Goal: Task Accomplishment & Management: Manage account settings

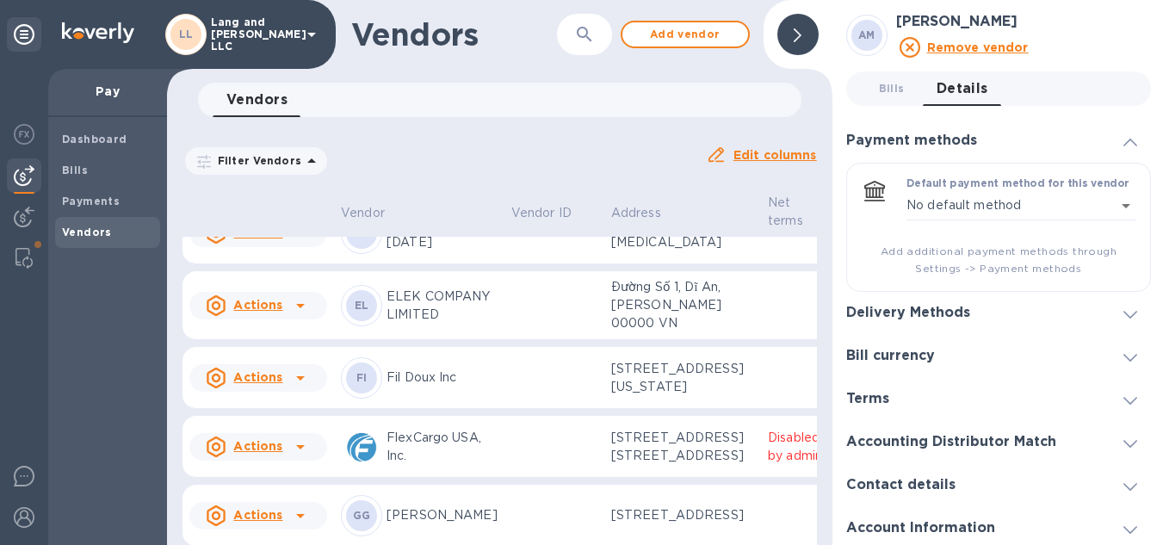
scroll to position [430, 0]
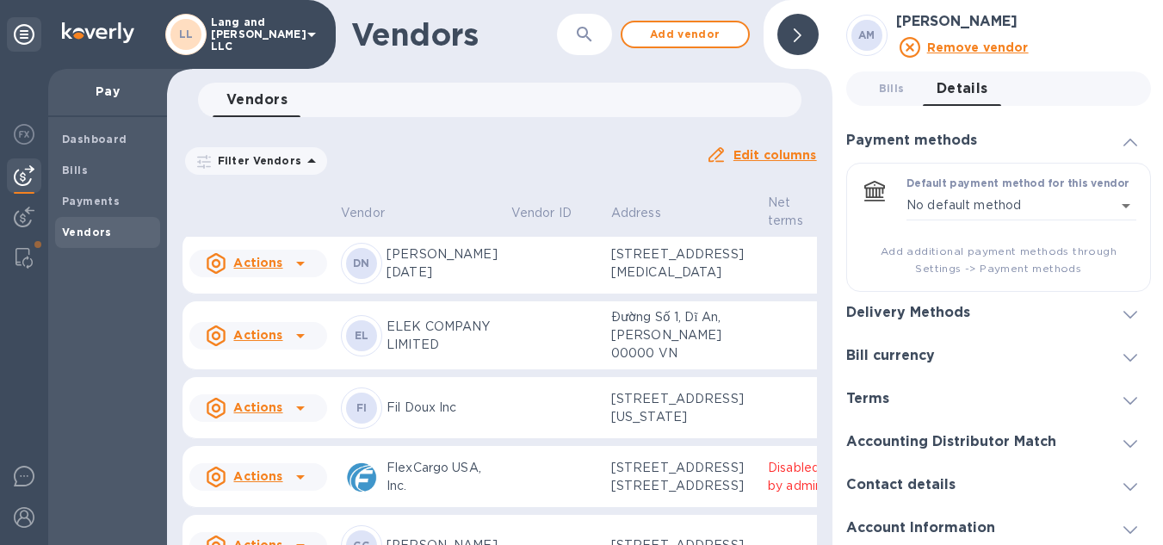
drag, startPoint x: 383, startPoint y: 115, endPoint x: 430, endPoint y: 190, distance: 88.6
click at [383, 114] on div "Vendors 0" at bounding box center [507, 100] width 589 height 34
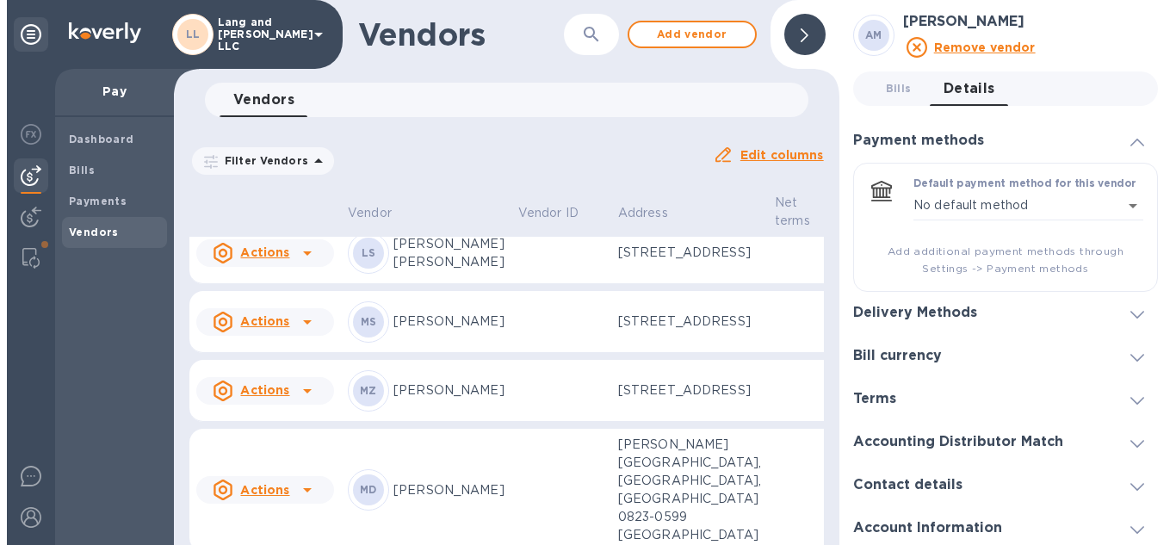
scroll to position [1968, 0]
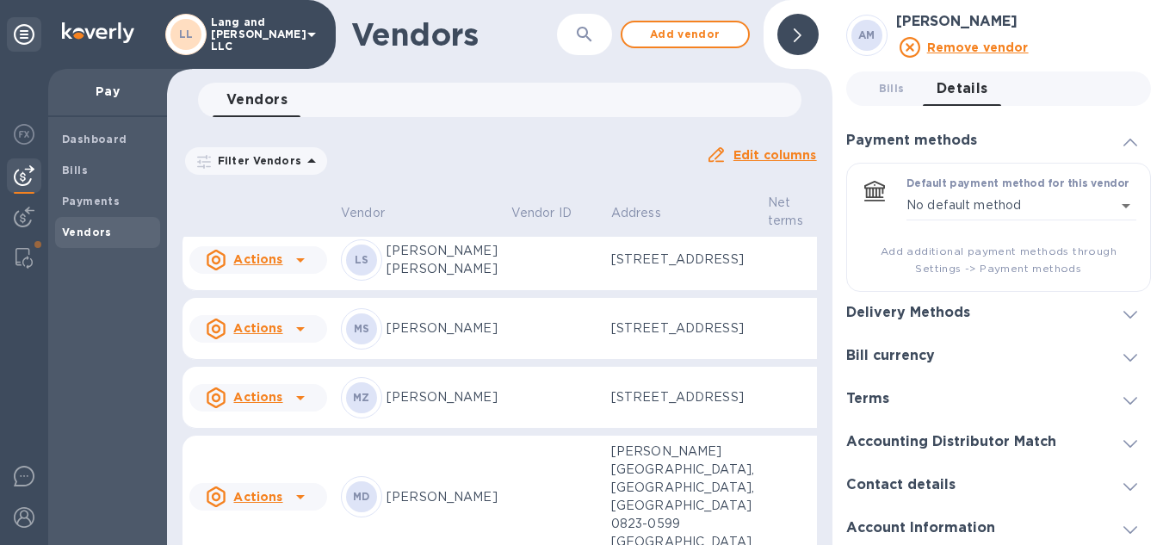
drag, startPoint x: 435, startPoint y: 340, endPoint x: 447, endPoint y: 338, distance: 12.2
click at [435, 140] on p "LAMXON HOLDING LTD" at bounding box center [442, 122] width 111 height 36
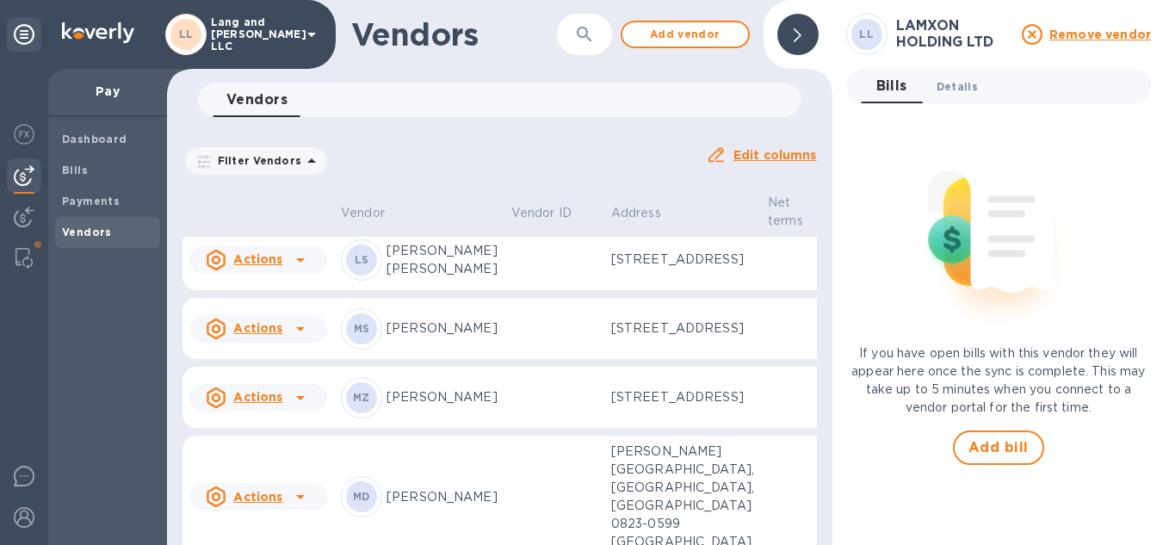
click at [962, 91] on span "Details 0" at bounding box center [957, 86] width 41 height 18
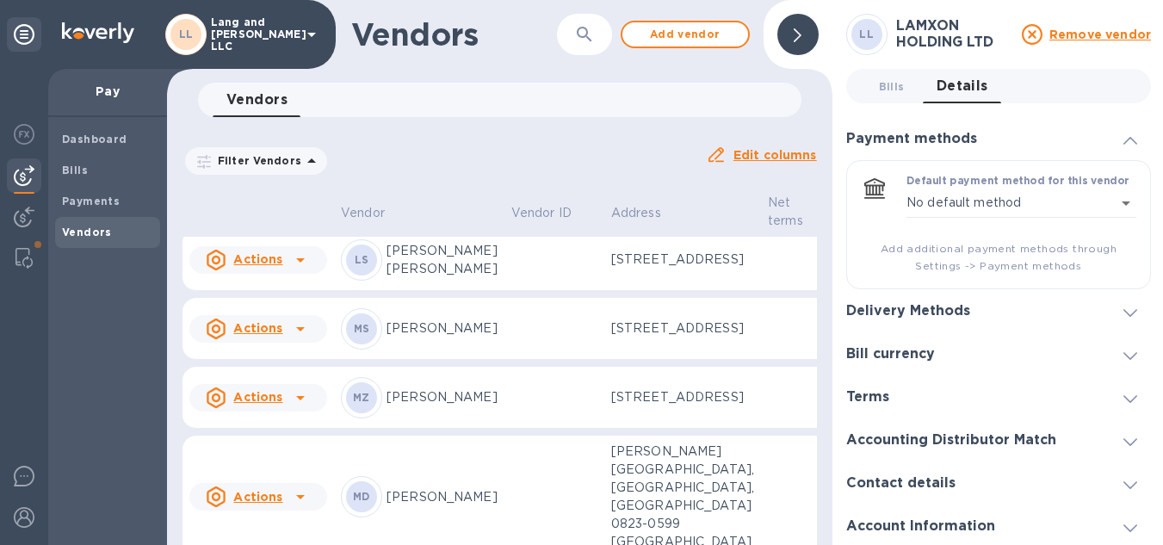
click at [969, 292] on div "Delivery Methods" at bounding box center [998, 310] width 305 height 43
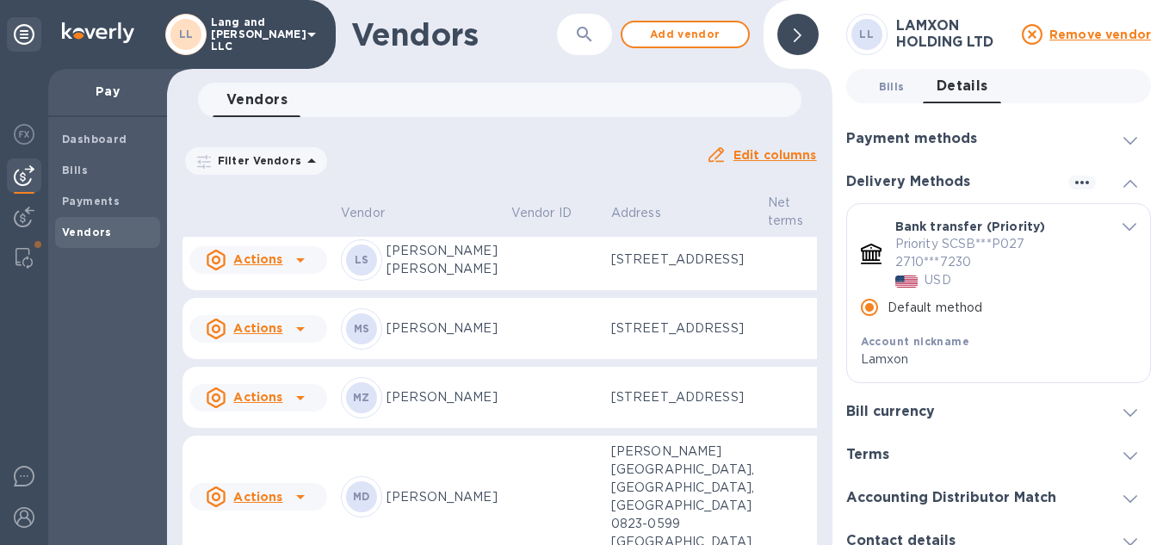
click at [904, 95] on span "Bills 0" at bounding box center [892, 86] width 34 height 18
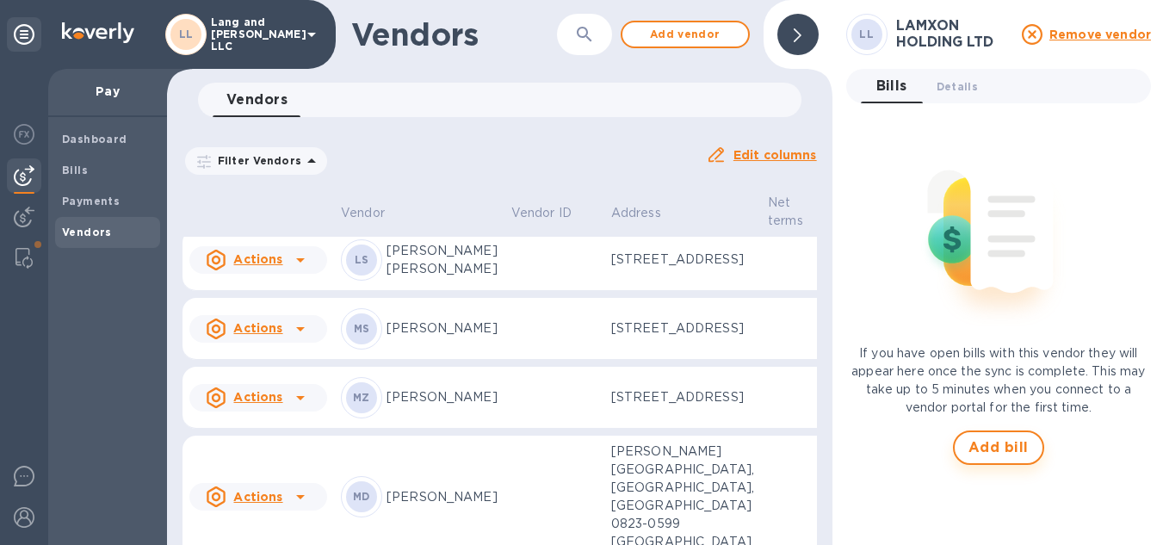
click at [1023, 449] on span "Add bill" at bounding box center [998, 447] width 60 height 21
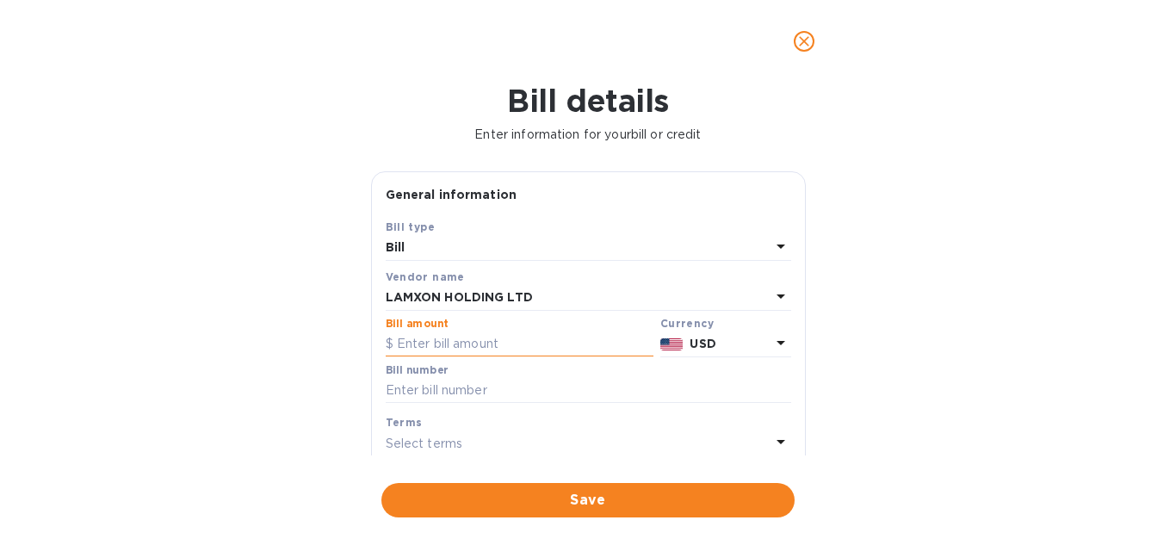
drag, startPoint x: 444, startPoint y: 348, endPoint x: 1154, endPoint y: 366, distance: 710.5
click at [446, 347] on input "text" at bounding box center [520, 344] width 268 height 26
type input "505.60"
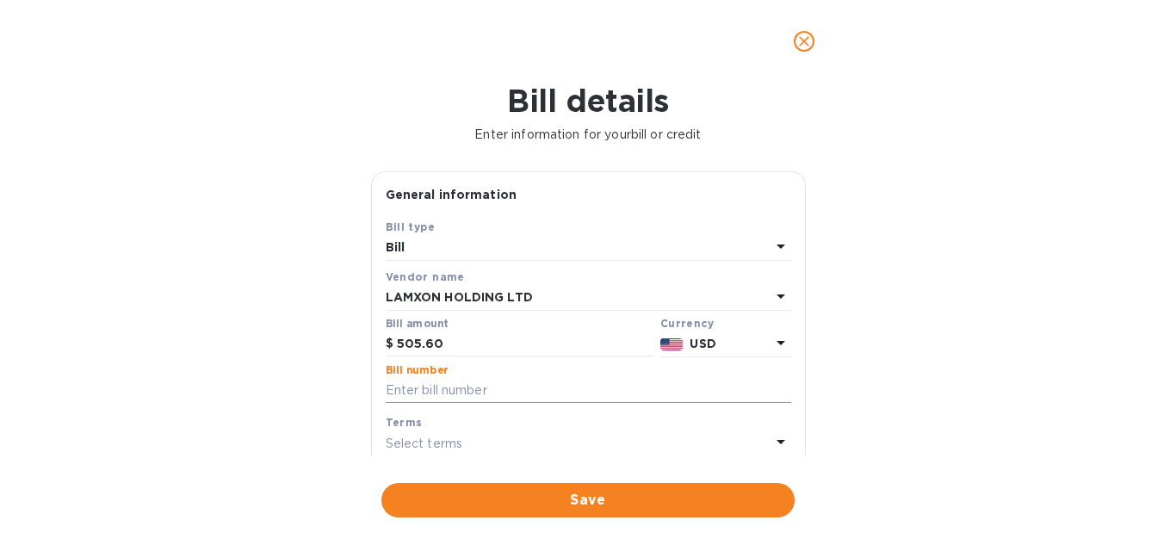
click at [447, 399] on input "text" at bounding box center [588, 391] width 405 height 26
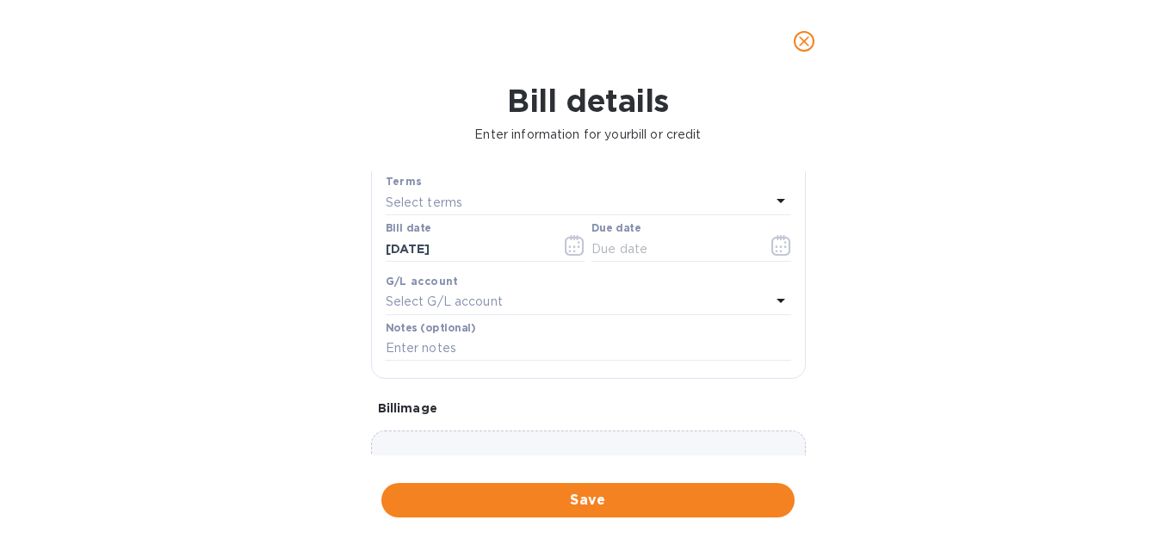
scroll to position [258, 0]
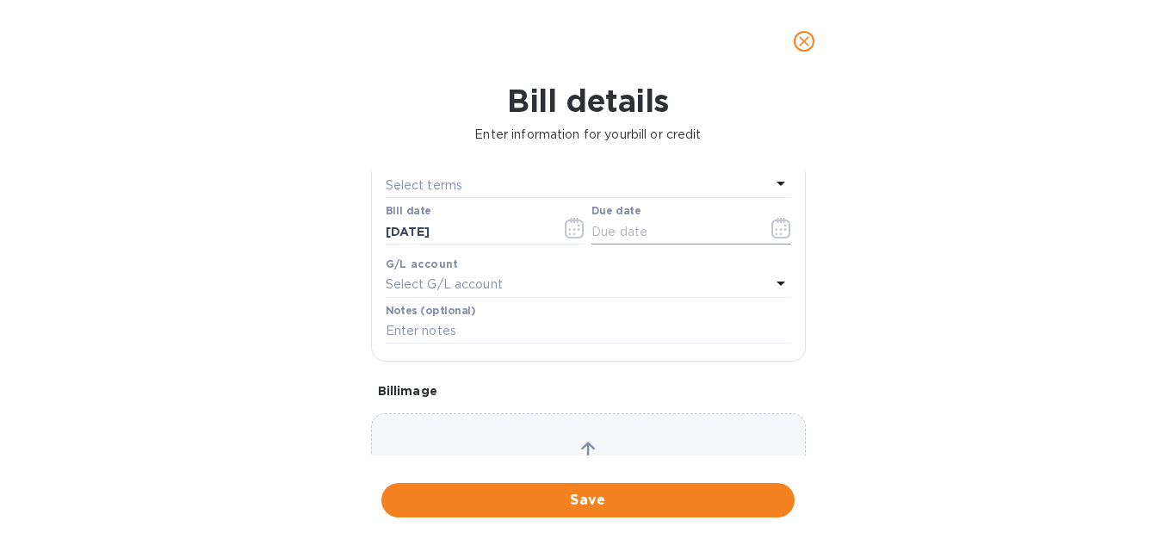
type input "4466 HGC"
click at [773, 221] on icon "button" at bounding box center [780, 228] width 19 height 21
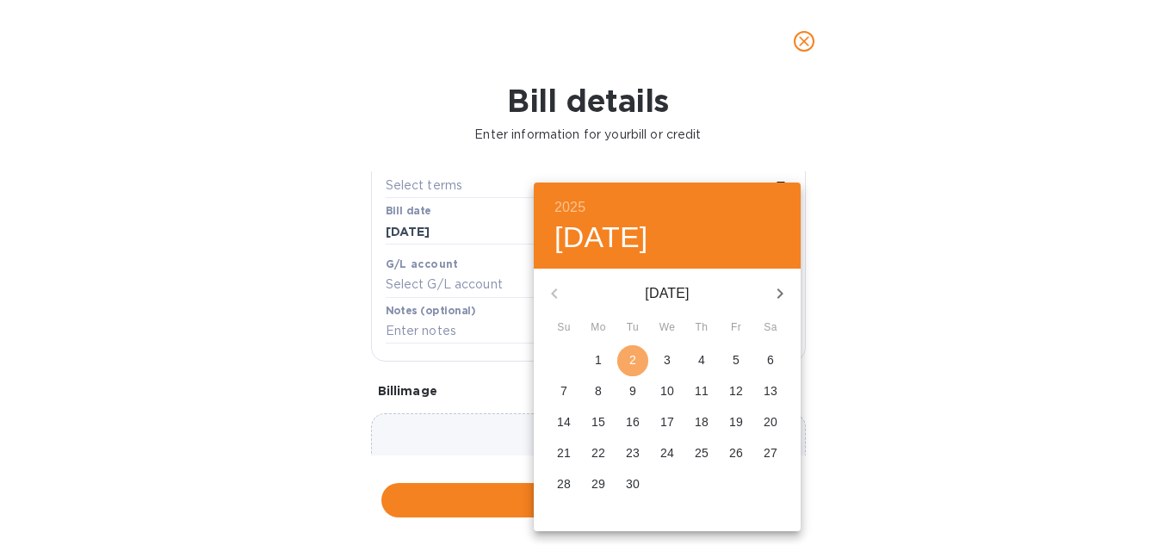
click at [627, 356] on span "2" at bounding box center [632, 359] width 31 height 17
type input "[DATE]"
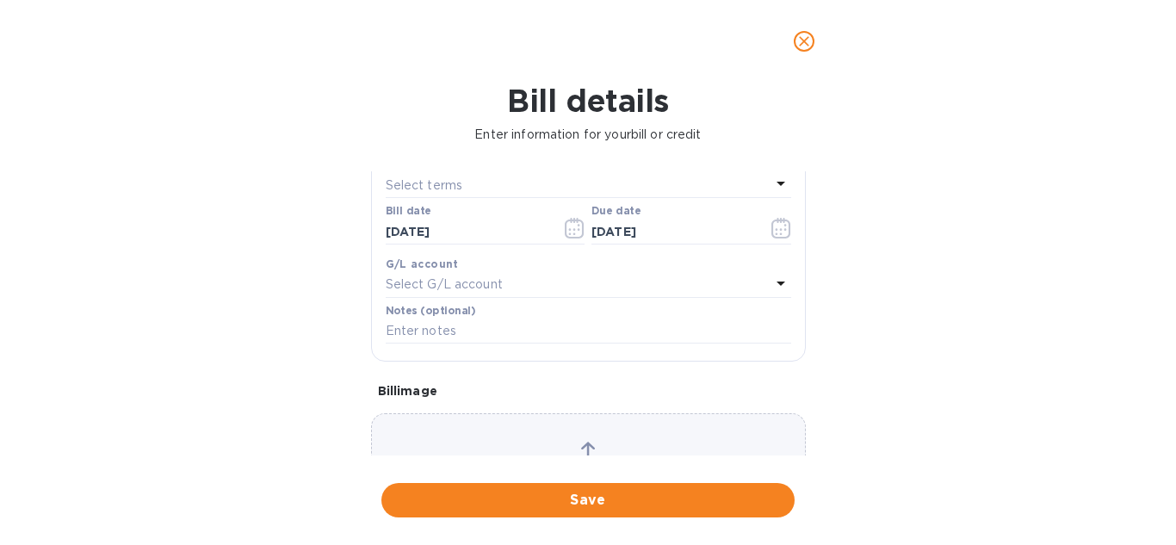
click at [460, 288] on p "Select G/L account" at bounding box center [444, 284] width 117 height 18
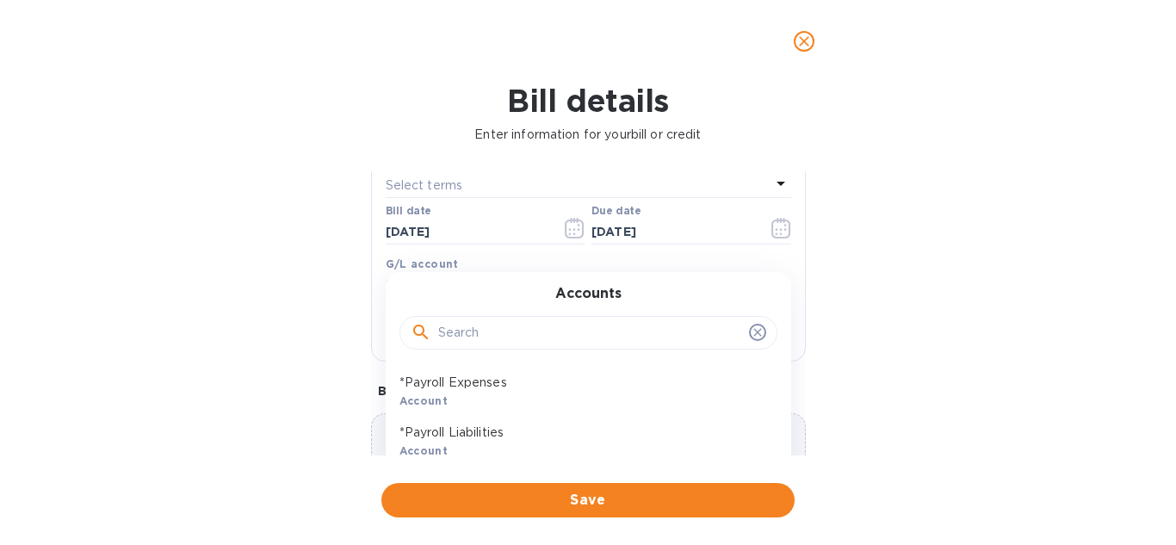
click at [461, 322] on input "text" at bounding box center [590, 333] width 304 height 26
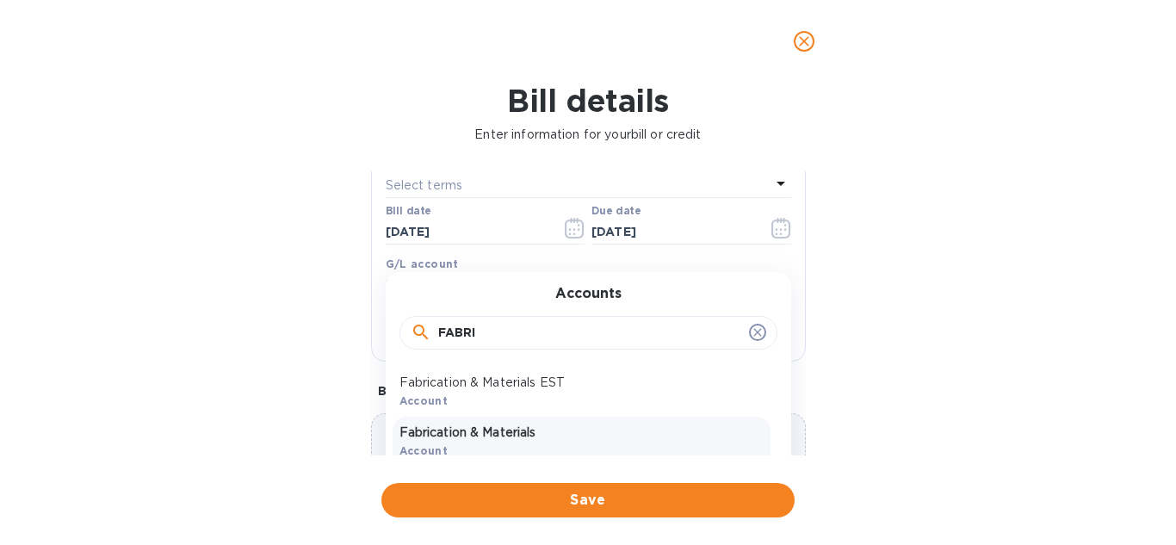
type input "FABRI"
click at [530, 428] on p "Fabrication & Materials" at bounding box center [581, 433] width 364 height 18
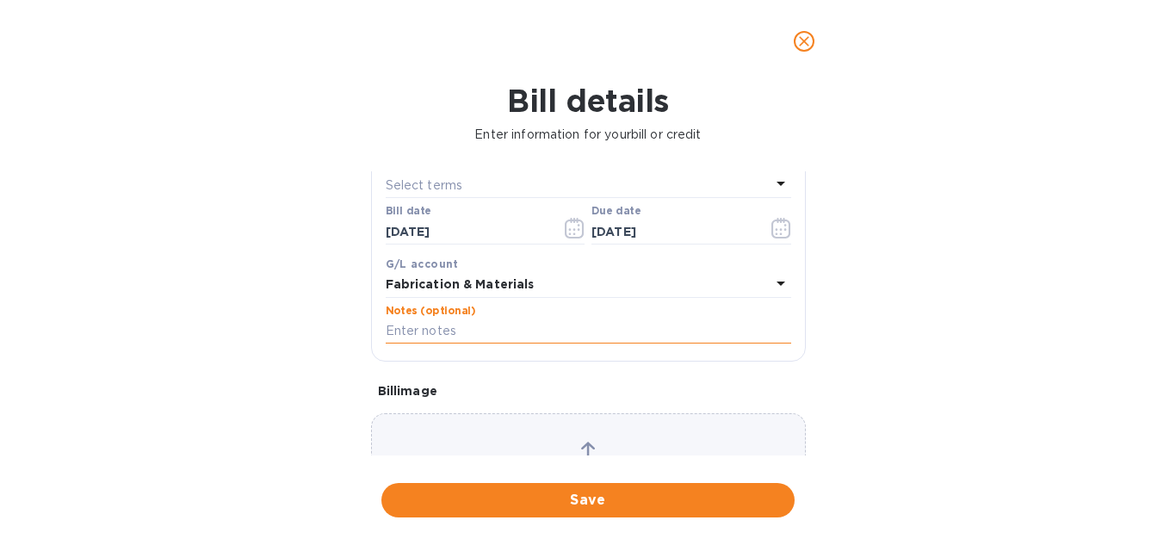
click at [483, 338] on input "text" at bounding box center [588, 332] width 405 height 26
click at [425, 332] on input "text" at bounding box center [588, 332] width 405 height 26
paste input "4466 HGC CA | LAMXON | MS"
type input "4466 HGC CA | LAMXON | MS"
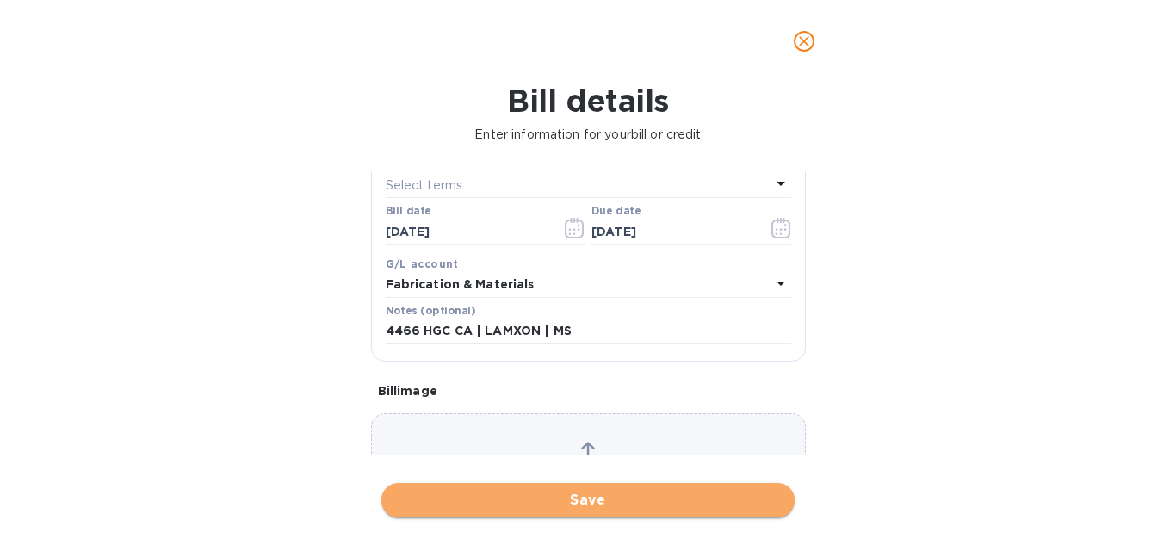
click at [615, 503] on span "Save" at bounding box center [588, 500] width 386 height 21
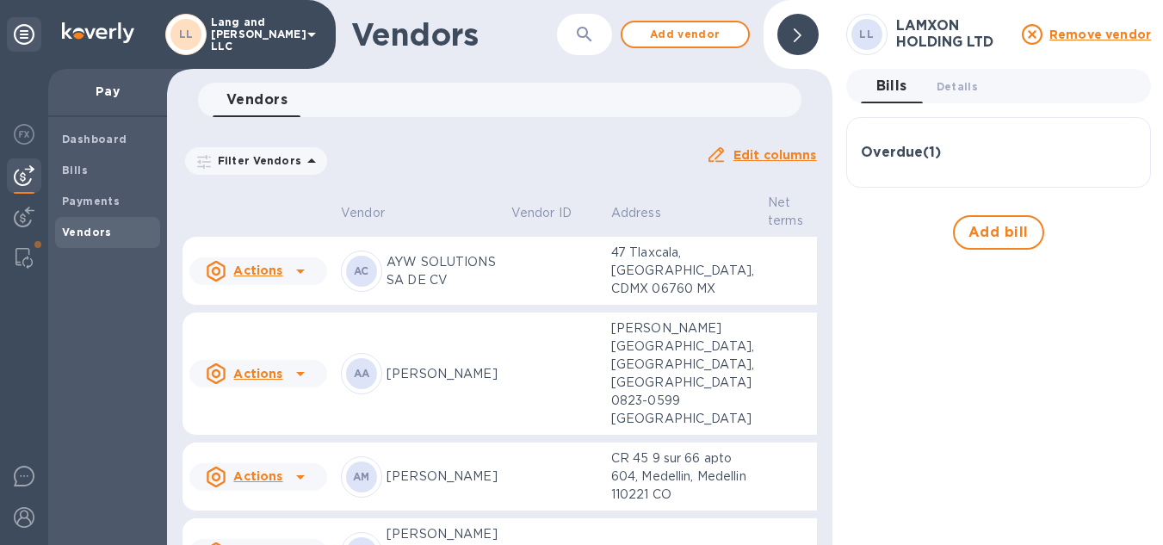
drag, startPoint x: 789, startPoint y: 30, endPoint x: 808, endPoint y: 5, distance: 31.3
click at [792, 27] on div at bounding box center [797, 34] width 41 height 41
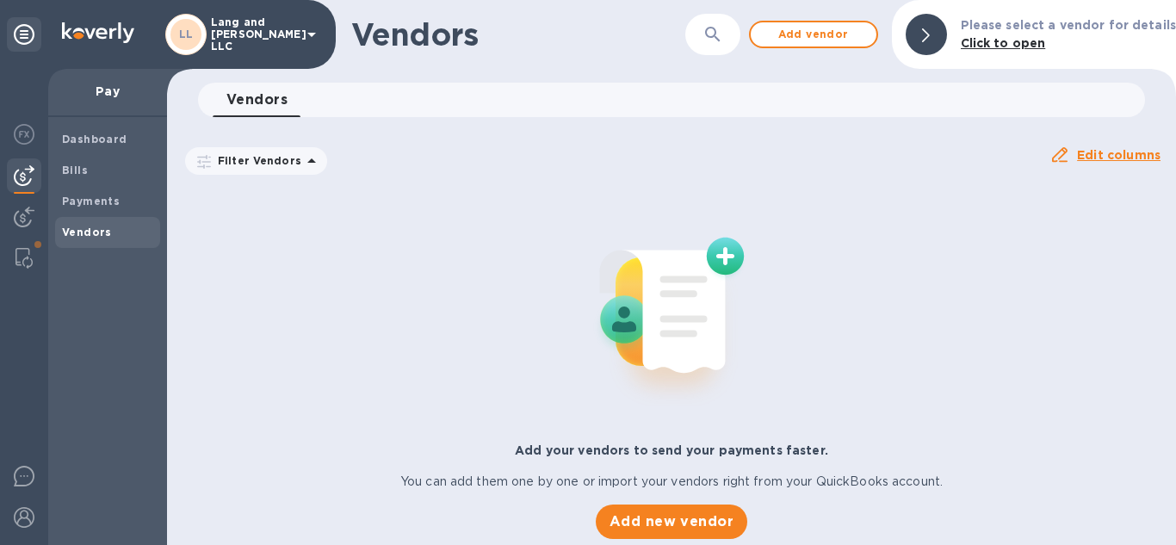
click at [93, 232] on b "Vendors" at bounding box center [87, 232] width 50 height 13
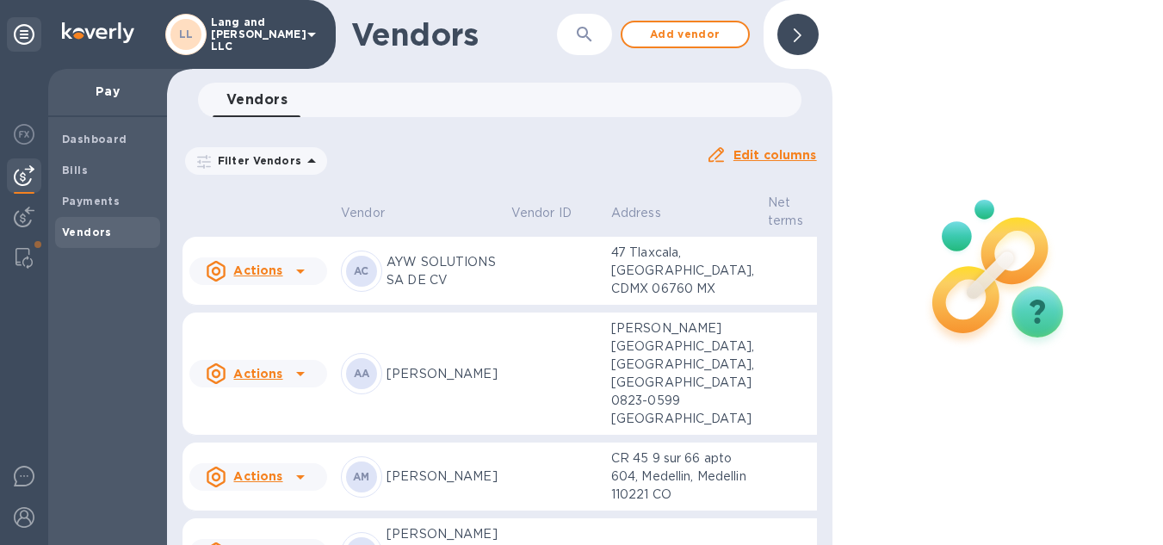
drag, startPoint x: 493, startPoint y: 145, endPoint x: 645, endPoint y: 82, distance: 164.4
click at [493, 145] on div "Filter Vendors Auto pay: All" at bounding box center [438, 161] width 510 height 33
click at [513, 127] on div "Filter Vendors Auto pay: All Edit columns" at bounding box center [500, 154] width 648 height 60
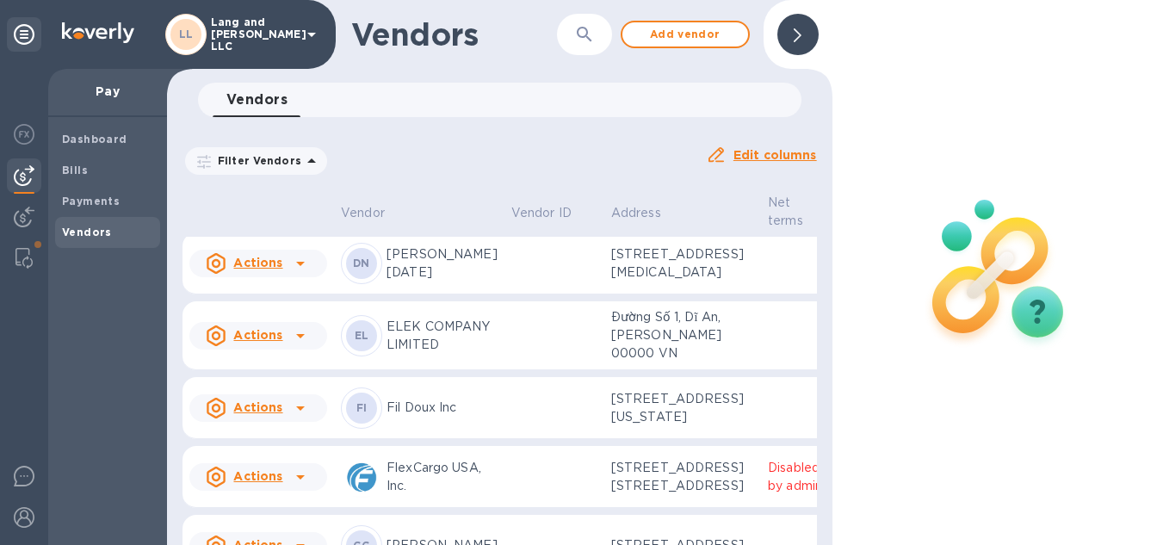
click at [785, 34] on div at bounding box center [797, 34] width 41 height 41
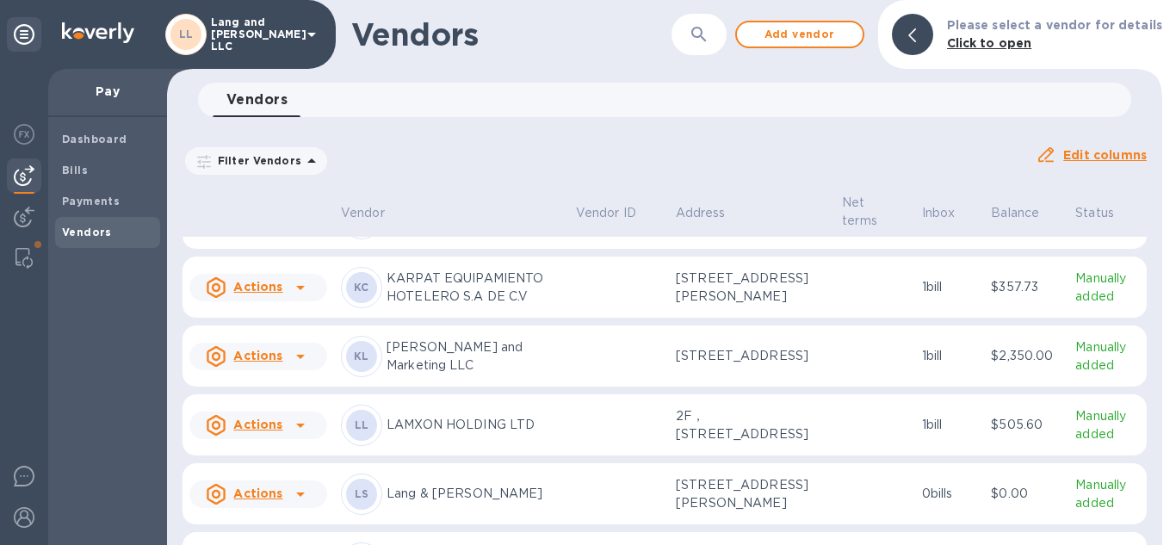
click at [448, 306] on p "KARPAT EQUIPAMIENTO HOTELERO S.A DE C.V" at bounding box center [475, 287] width 176 height 36
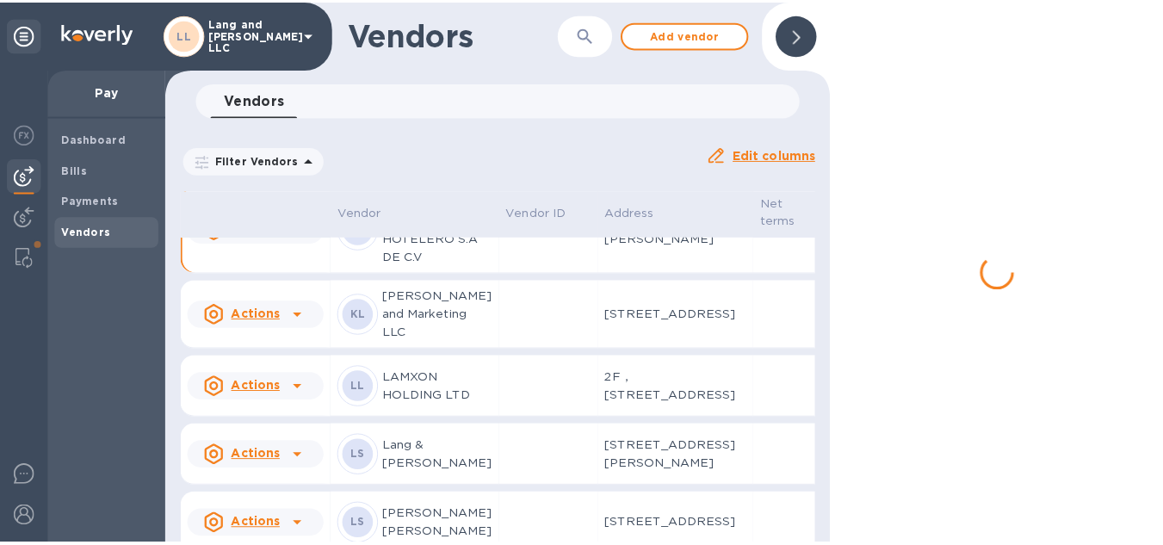
scroll to position [1668, 0]
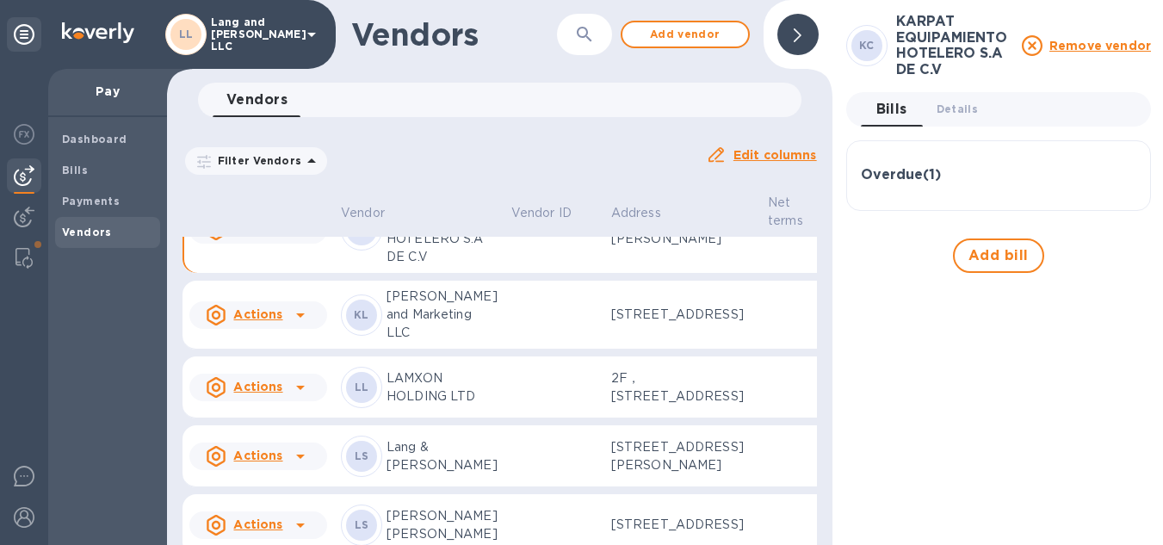
click at [882, 174] on h3 "Overdue ( 1 )" at bounding box center [901, 175] width 80 height 16
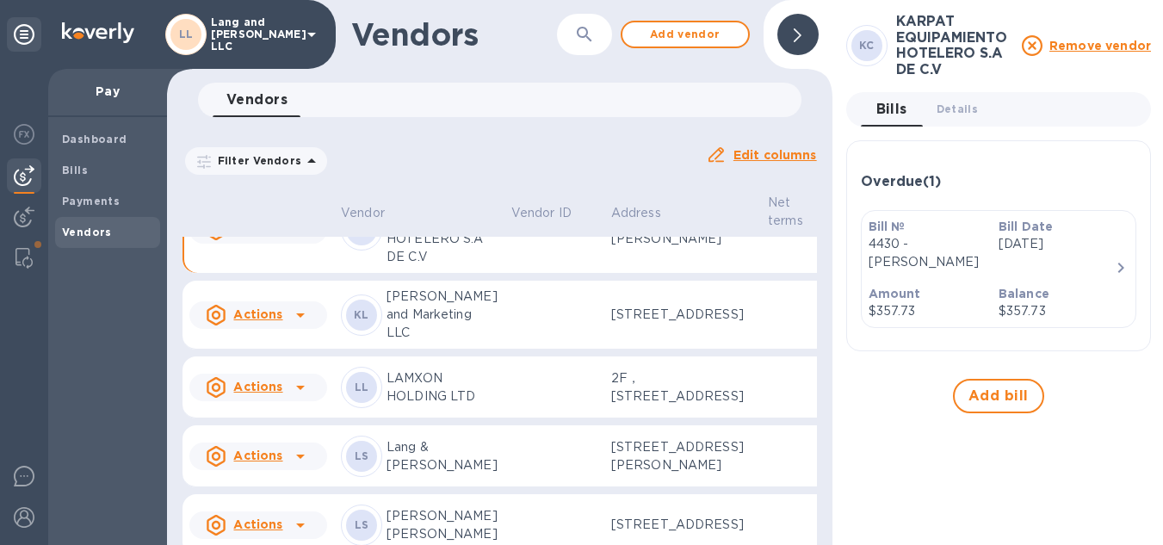
click at [1099, 258] on div "Bill № 4430 - [PERSON_NAME] Bill Date [DATE] Amount $357.73 Balance $357.73" at bounding box center [992, 269] width 260 height 116
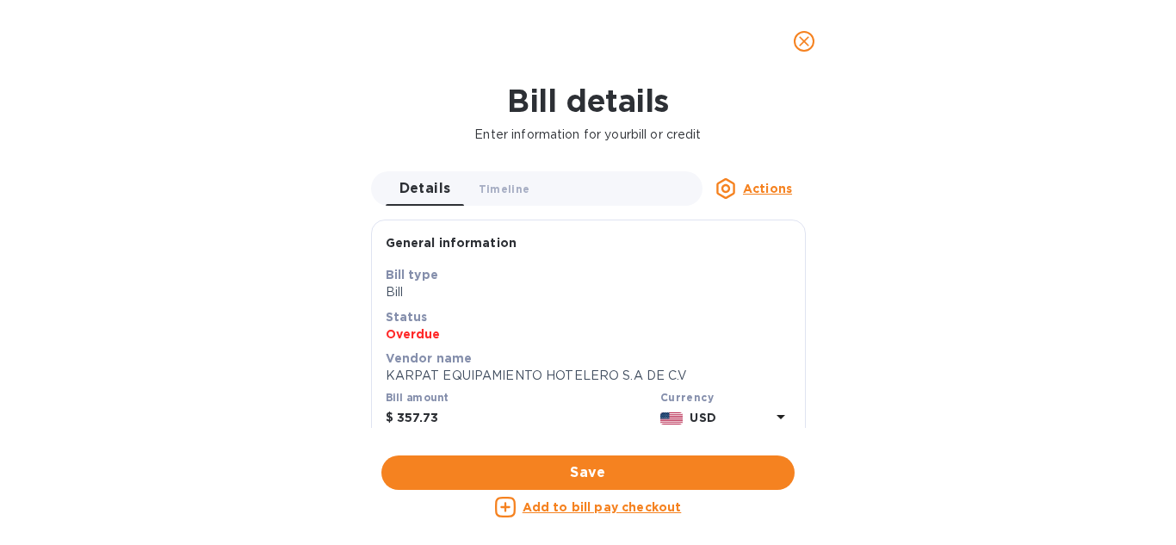
click at [769, 189] on u "Actions" at bounding box center [767, 189] width 49 height 14
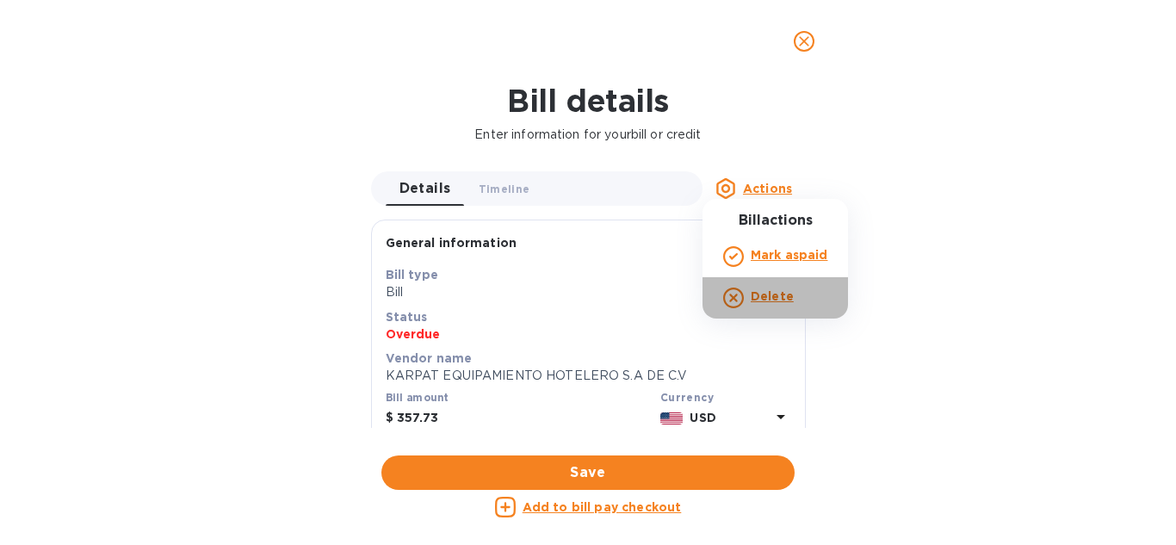
click at [763, 294] on b "Delete" at bounding box center [772, 296] width 43 height 14
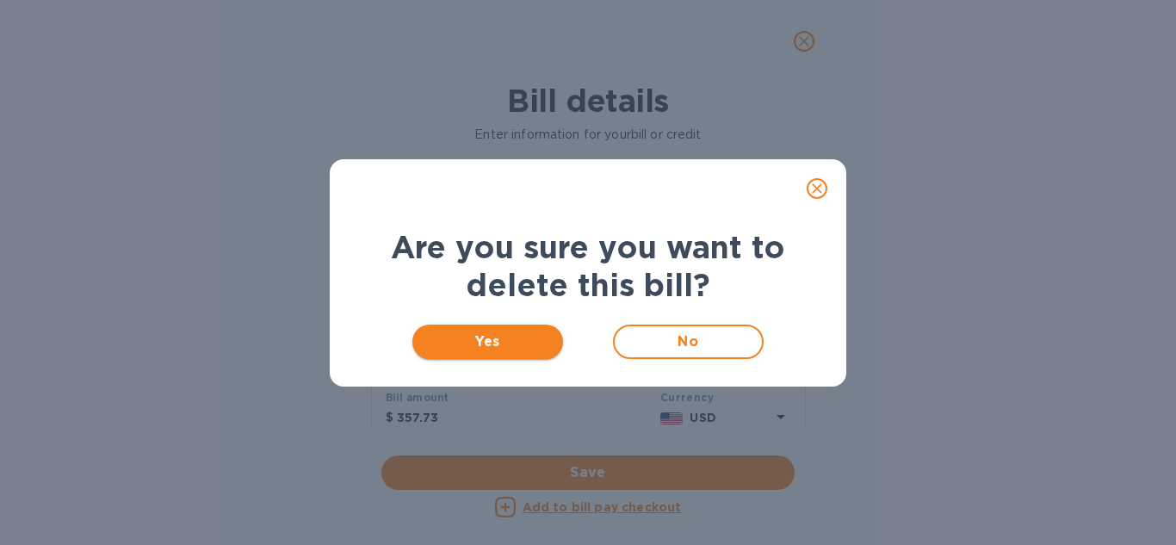
click at [525, 338] on span "Yes" at bounding box center [487, 341] width 123 height 21
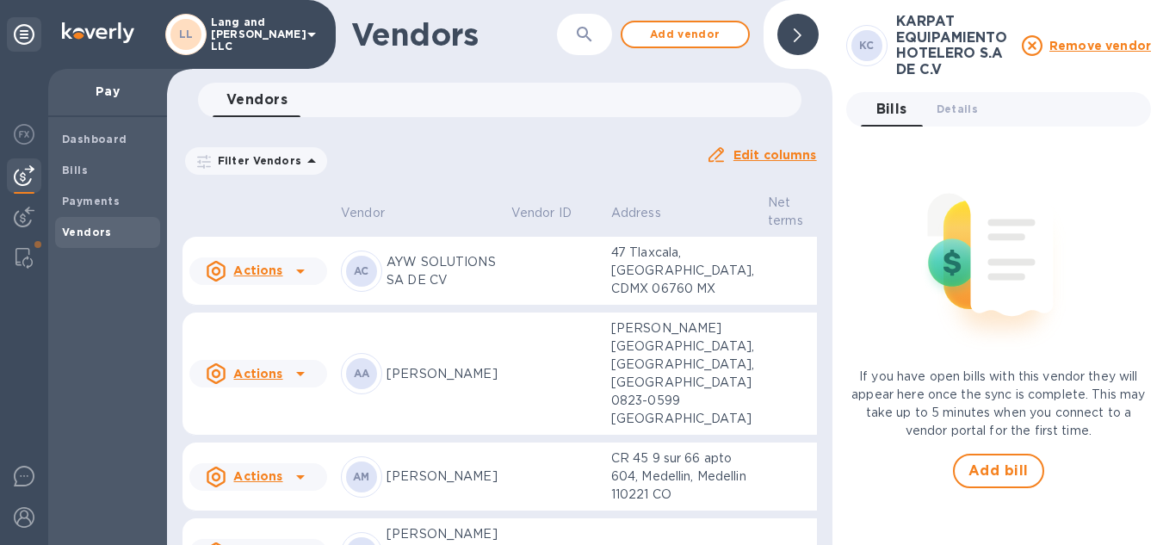
drag, startPoint x: 790, startPoint y: 32, endPoint x: 792, endPoint y: 53, distance: 21.6
click at [792, 32] on div at bounding box center [797, 34] width 41 height 41
